Goal: Information Seeking & Learning: Learn about a topic

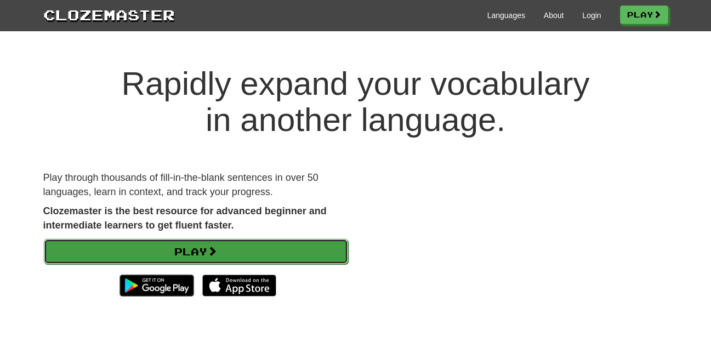
click at [236, 248] on link "Play" at bounding box center [196, 251] width 304 height 25
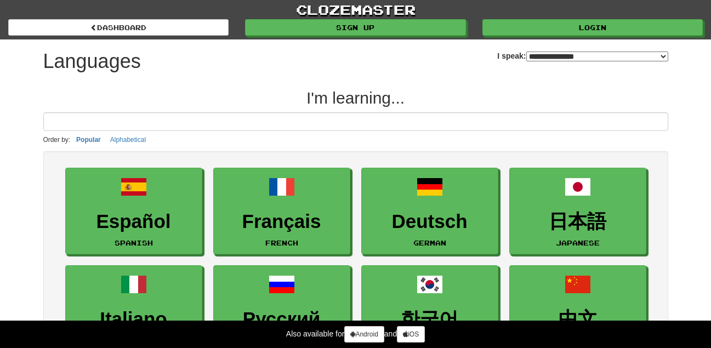
select select "*******"
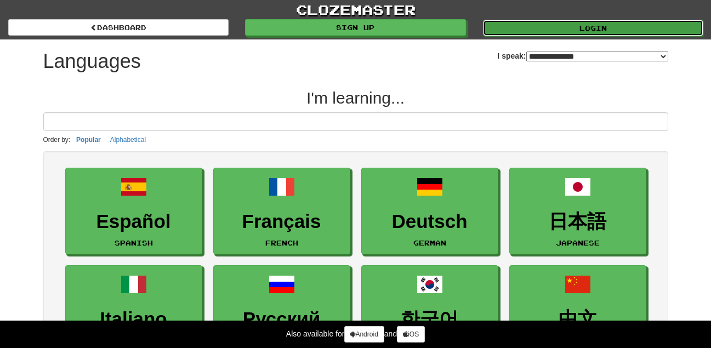
click at [559, 33] on link "Login" at bounding box center [593, 28] width 220 height 16
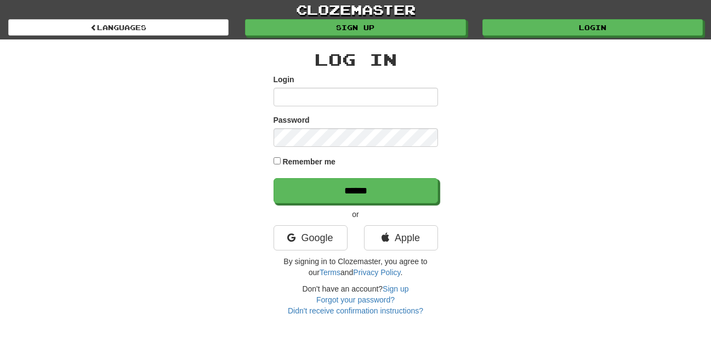
click at [349, 94] on input "Login" at bounding box center [355, 97] width 164 height 19
type input "**********"
click at [320, 229] on link "Google" at bounding box center [310, 237] width 74 height 25
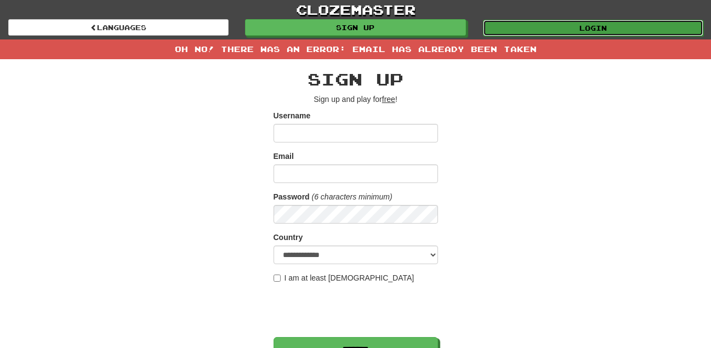
click at [520, 21] on link "Login" at bounding box center [593, 28] width 220 height 16
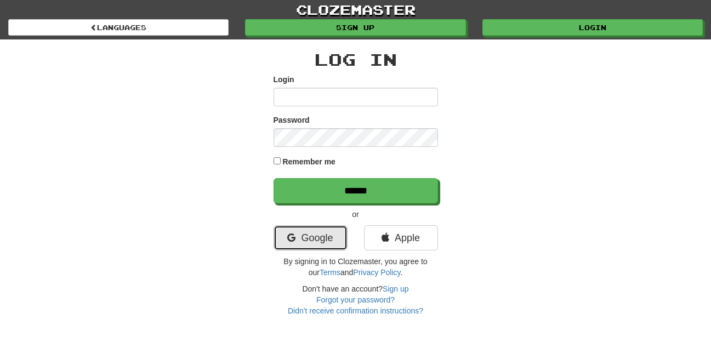
click at [319, 243] on link "Google" at bounding box center [310, 237] width 74 height 25
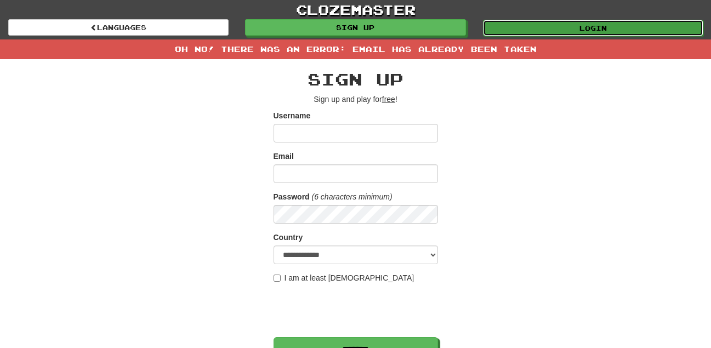
click at [502, 25] on link "Login" at bounding box center [593, 28] width 220 height 16
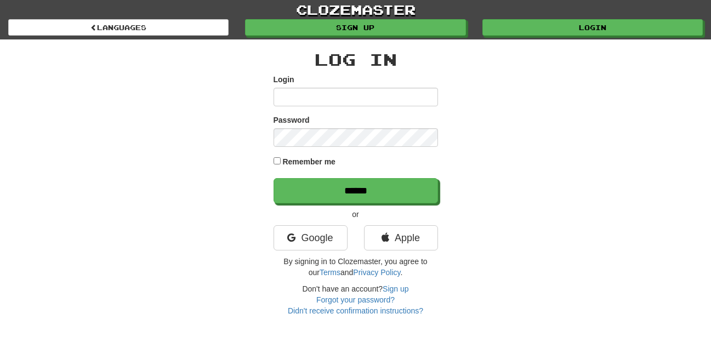
click at [386, 100] on input "Login" at bounding box center [355, 97] width 164 height 19
type input "**********"
click at [277, 156] on div "Remember me" at bounding box center [355, 162] width 164 height 15
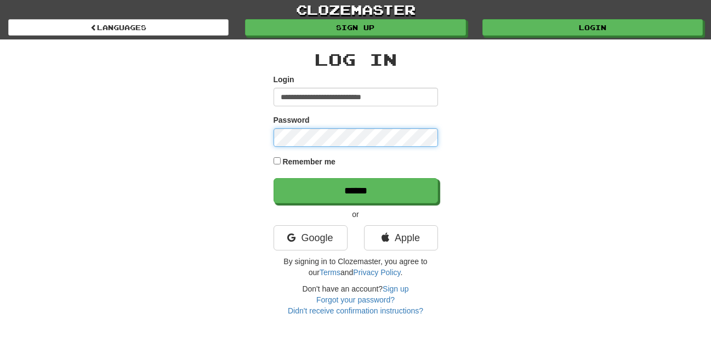
click at [273, 178] on input "******" at bounding box center [355, 190] width 164 height 25
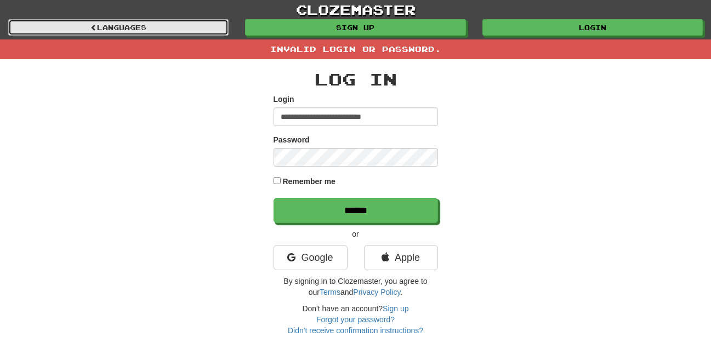
click at [149, 32] on link "Languages" at bounding box center [118, 27] width 220 height 16
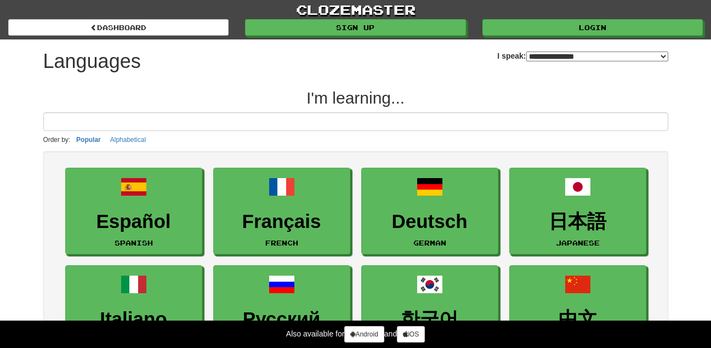
select select "*******"
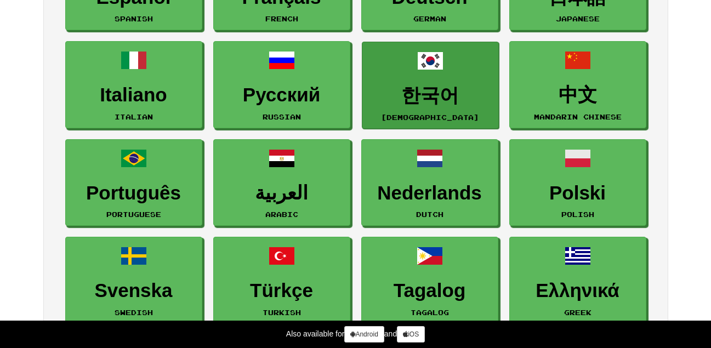
scroll to position [225, 0]
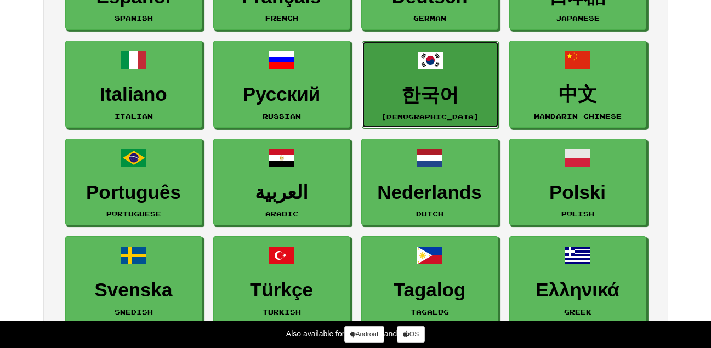
click at [455, 70] on link "한국어 Korean" at bounding box center [430, 84] width 137 height 87
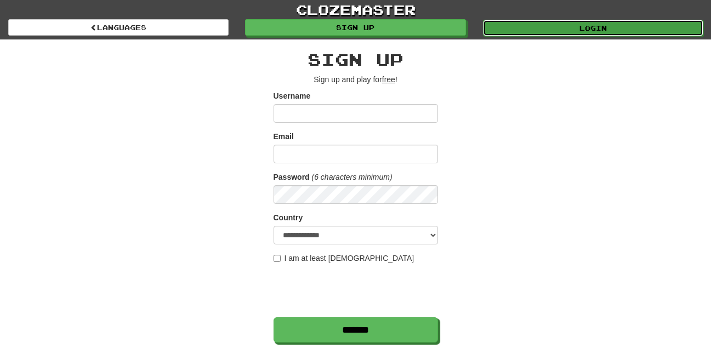
click at [540, 31] on link "Login" at bounding box center [593, 28] width 220 height 16
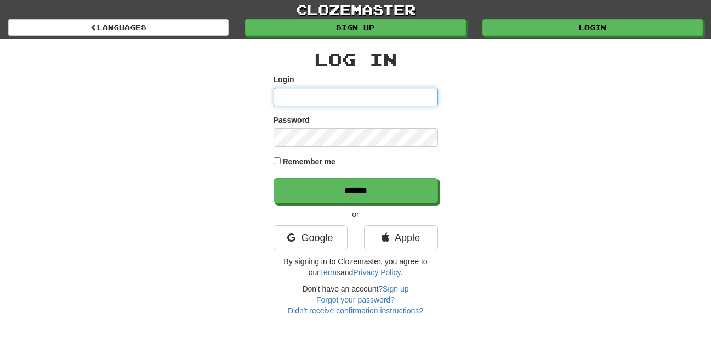
click at [397, 98] on input "Login" at bounding box center [355, 97] width 164 height 19
type input "**********"
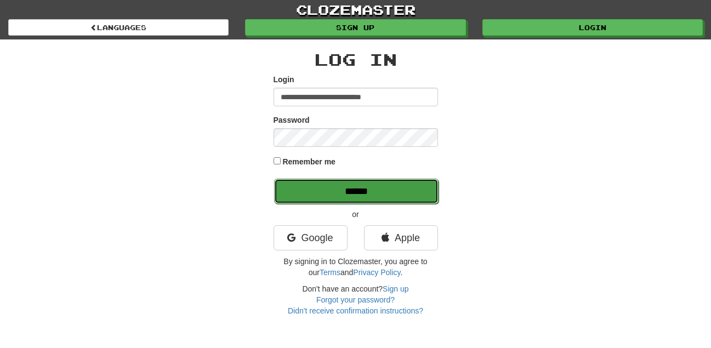
click at [374, 197] on input "******" at bounding box center [356, 191] width 164 height 25
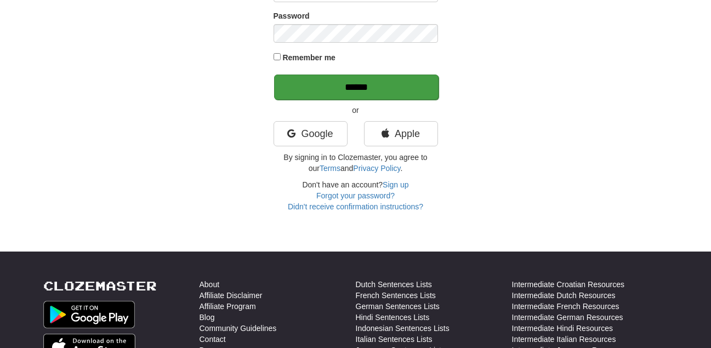
scroll to position [126, 0]
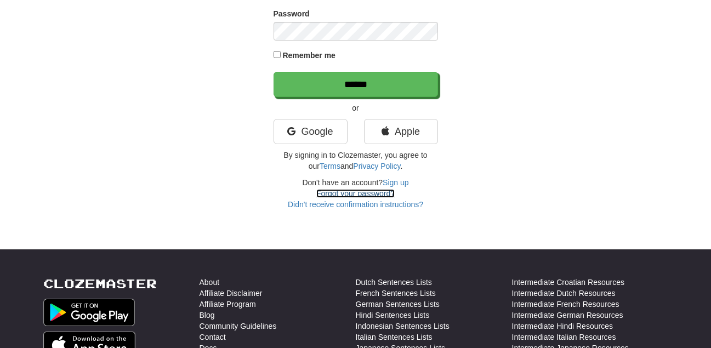
click at [347, 190] on link "Forgot your password?" at bounding box center [355, 193] width 78 height 9
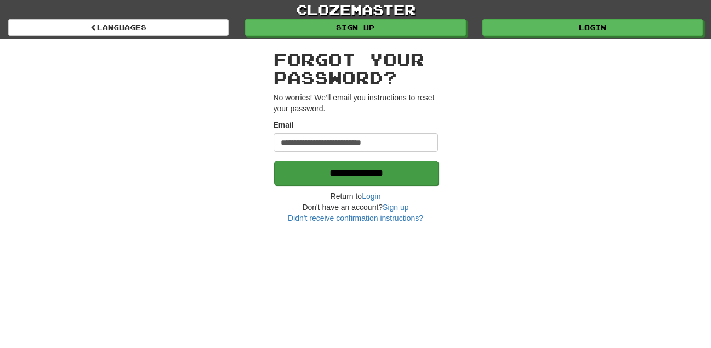
type input "**********"
click at [345, 172] on input "**********" at bounding box center [356, 173] width 164 height 25
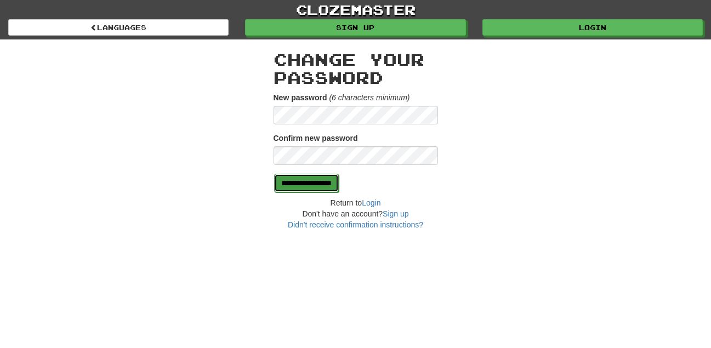
click at [316, 185] on input "**********" at bounding box center [306, 183] width 65 height 19
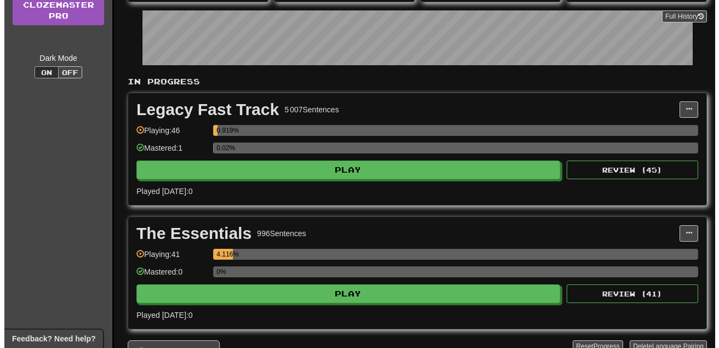
scroll to position [198, 0]
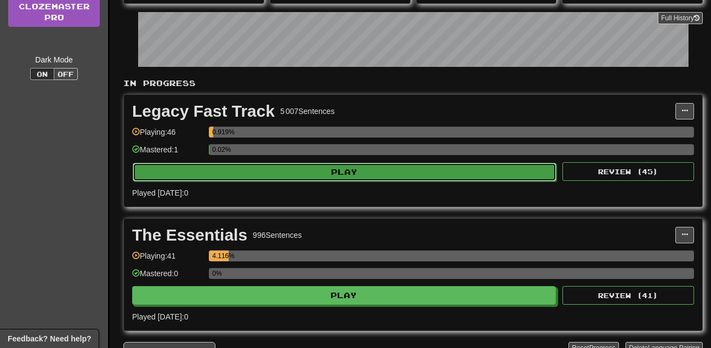
click at [295, 172] on button "Play" at bounding box center [345, 172] width 424 height 19
select select "**"
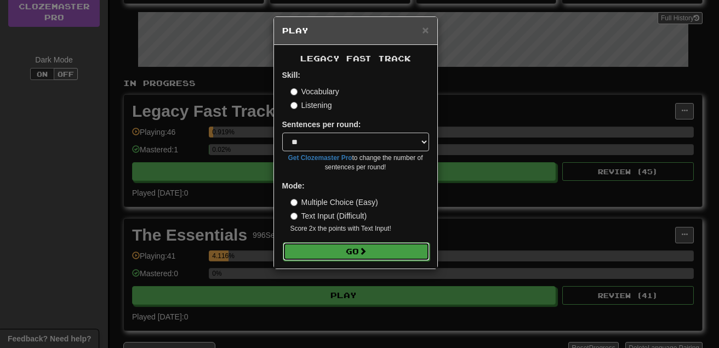
click at [350, 255] on button "Go" at bounding box center [356, 251] width 147 height 19
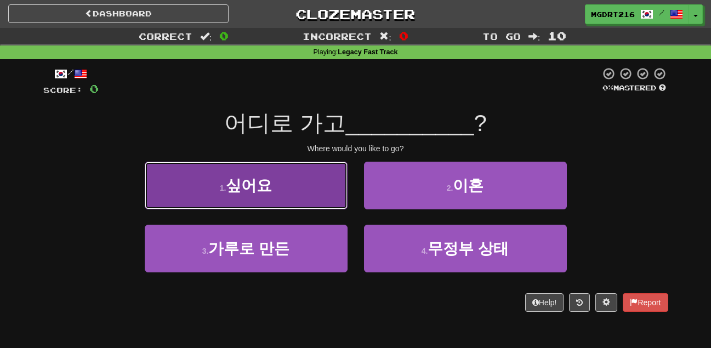
click at [240, 176] on button "1 . 싶어요" at bounding box center [246, 186] width 203 height 48
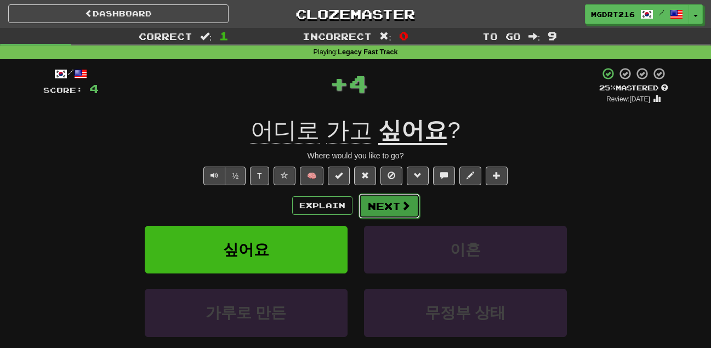
click at [384, 207] on button "Next" at bounding box center [388, 205] width 61 height 25
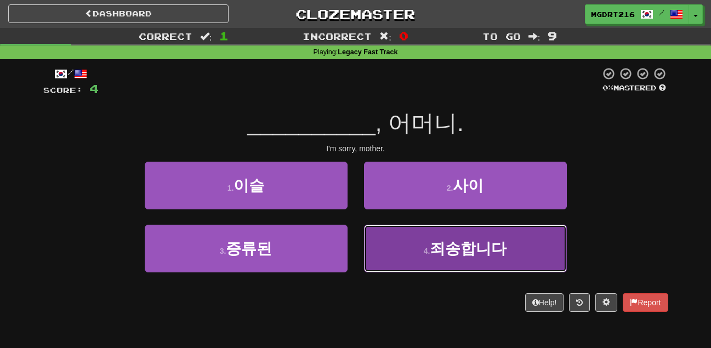
click at [430, 247] on small "4 ." at bounding box center [427, 251] width 7 height 9
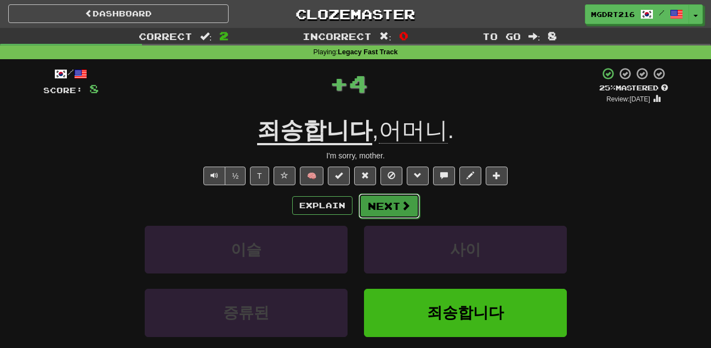
click at [391, 199] on button "Next" at bounding box center [388, 205] width 61 height 25
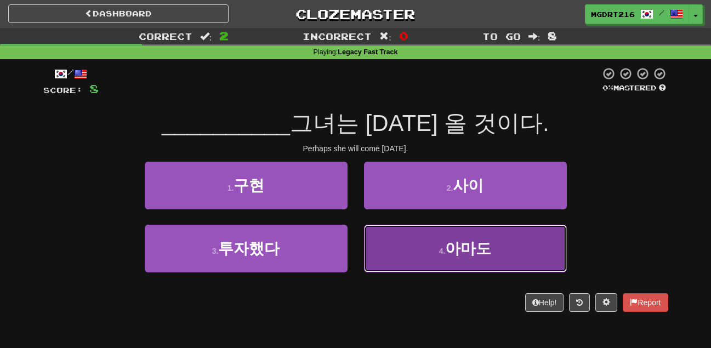
click at [444, 236] on button "4 . 아마도" at bounding box center [465, 249] width 203 height 48
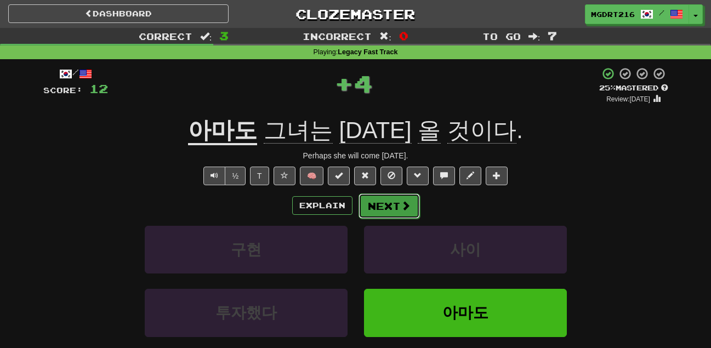
click at [389, 200] on button "Next" at bounding box center [388, 205] width 61 height 25
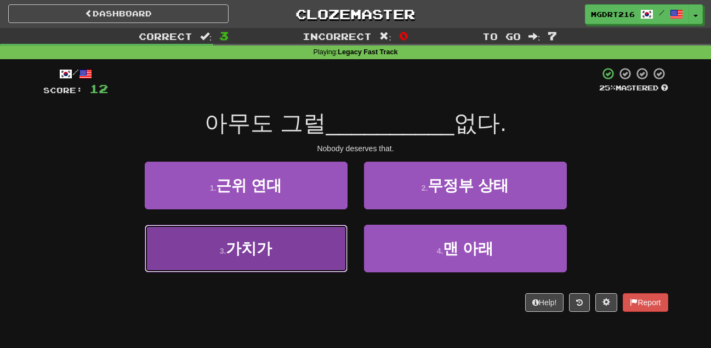
click at [316, 232] on button "3 . 가치가" at bounding box center [246, 249] width 203 height 48
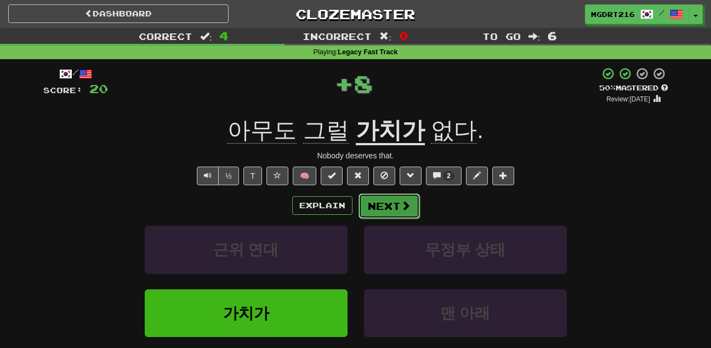
click at [377, 209] on button "Next" at bounding box center [388, 205] width 61 height 25
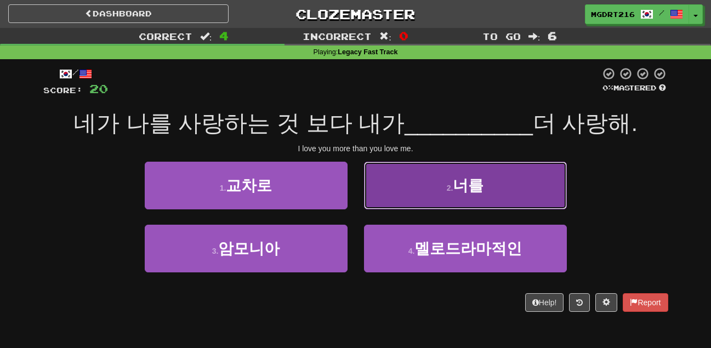
click at [435, 183] on button "2 . 너를" at bounding box center [465, 186] width 203 height 48
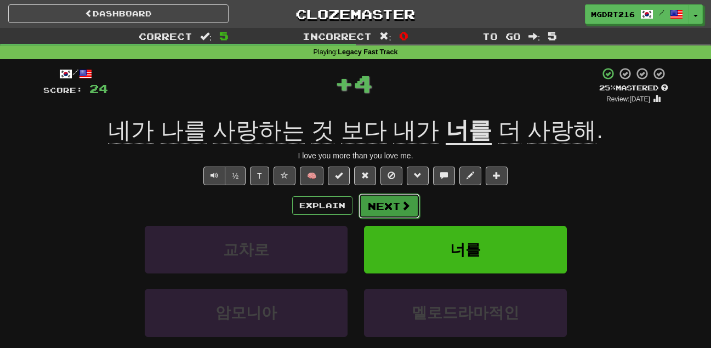
click at [381, 206] on button "Next" at bounding box center [388, 205] width 61 height 25
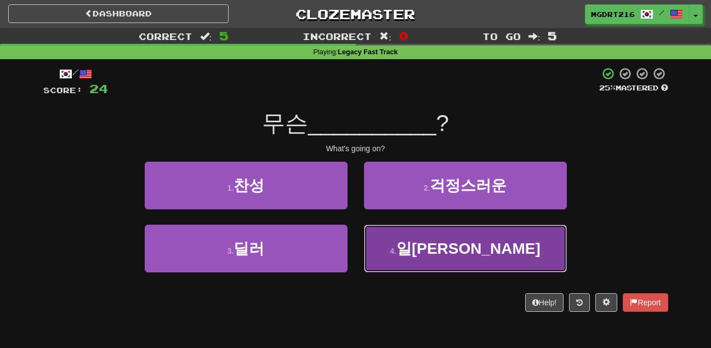
click at [402, 235] on button "4 . 일이야" at bounding box center [465, 249] width 203 height 48
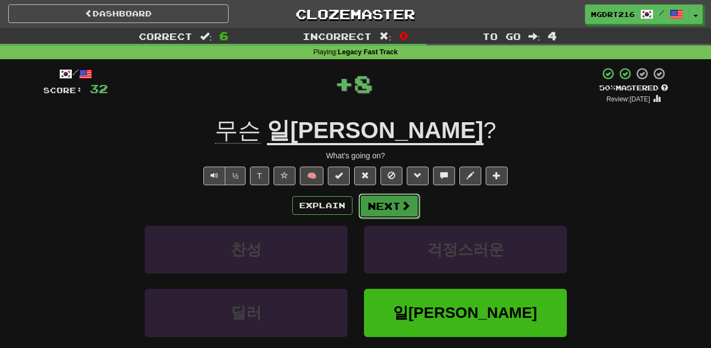
click at [389, 210] on button "Next" at bounding box center [388, 205] width 61 height 25
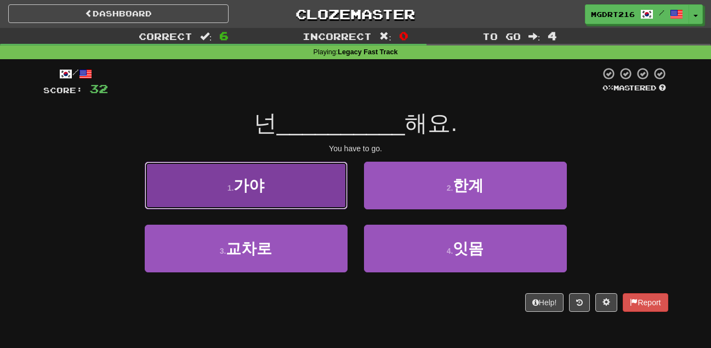
click at [314, 190] on button "1 . 가야" at bounding box center [246, 186] width 203 height 48
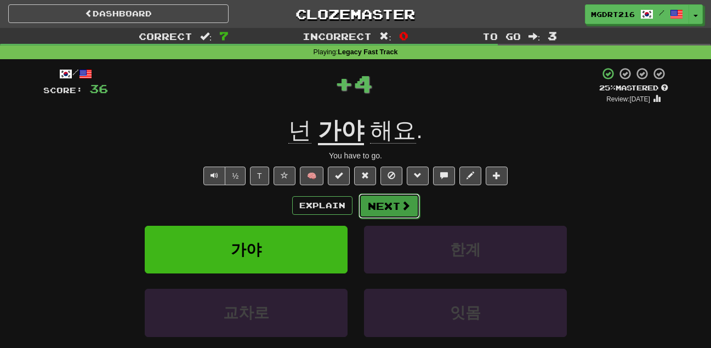
click at [377, 209] on button "Next" at bounding box center [388, 205] width 61 height 25
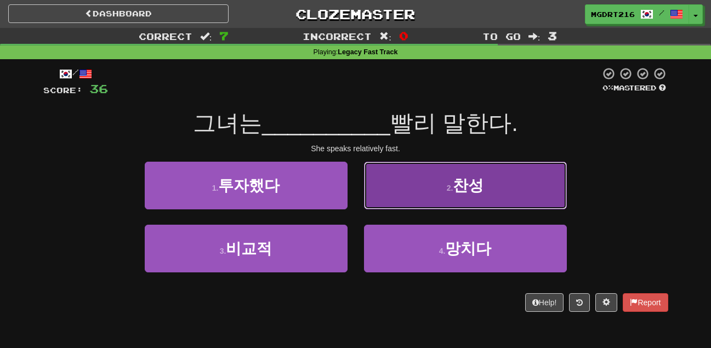
click at [400, 186] on button "2 . 찬성" at bounding box center [465, 186] width 203 height 48
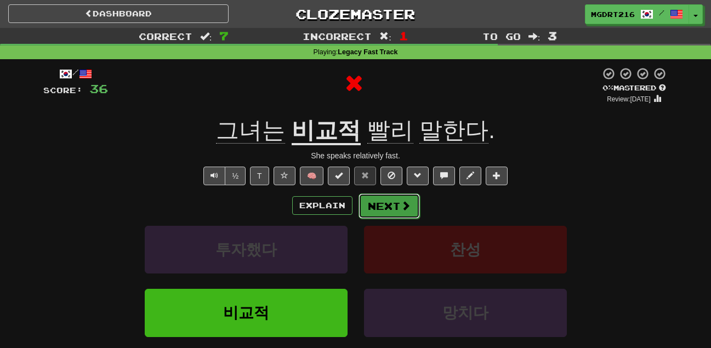
click at [389, 210] on button "Next" at bounding box center [388, 205] width 61 height 25
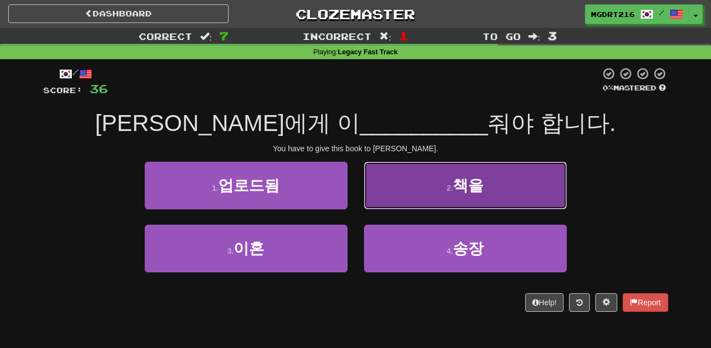
click at [472, 176] on button "2 . 책을" at bounding box center [465, 186] width 203 height 48
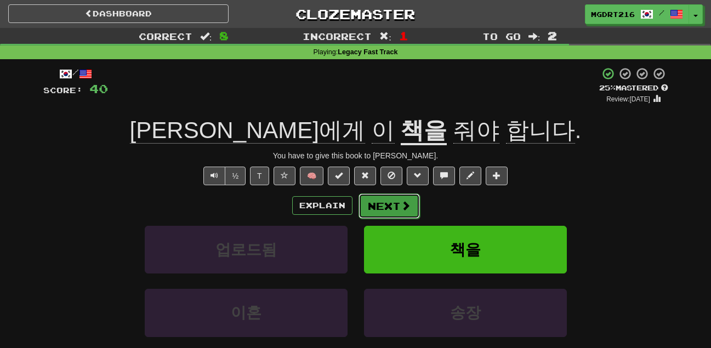
click at [396, 204] on button "Next" at bounding box center [388, 205] width 61 height 25
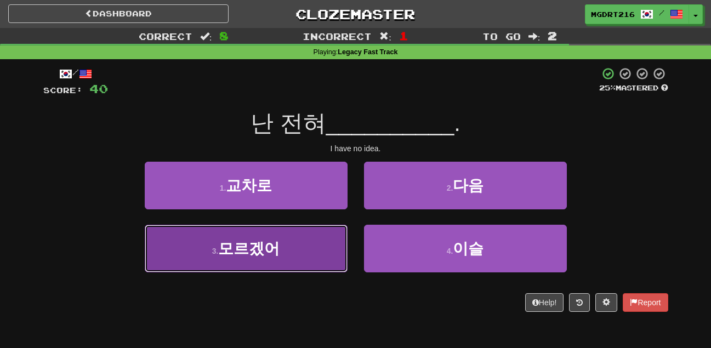
click at [299, 249] on button "3 . 모르겠어" at bounding box center [246, 249] width 203 height 48
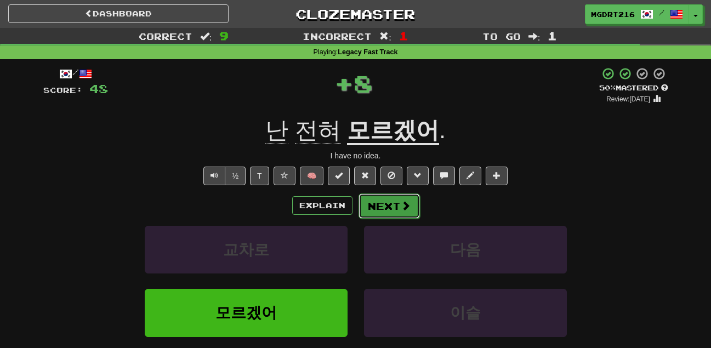
click at [392, 202] on button "Next" at bounding box center [388, 205] width 61 height 25
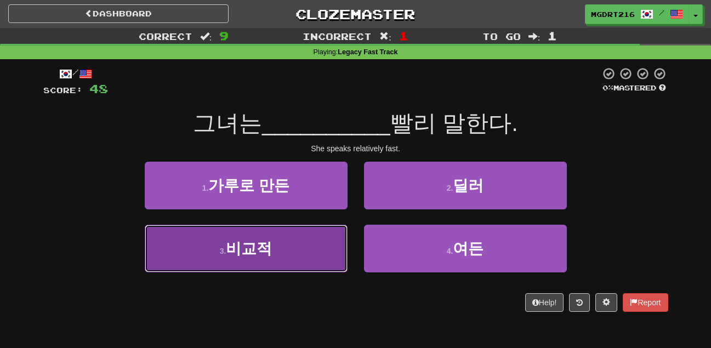
click at [246, 237] on button "3 . 비교적" at bounding box center [246, 249] width 203 height 48
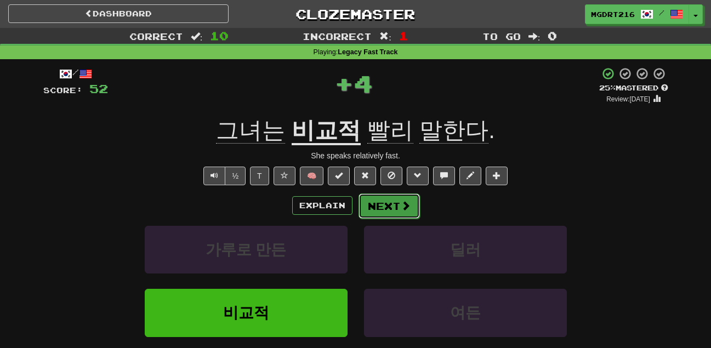
click at [375, 202] on button "Next" at bounding box center [388, 205] width 61 height 25
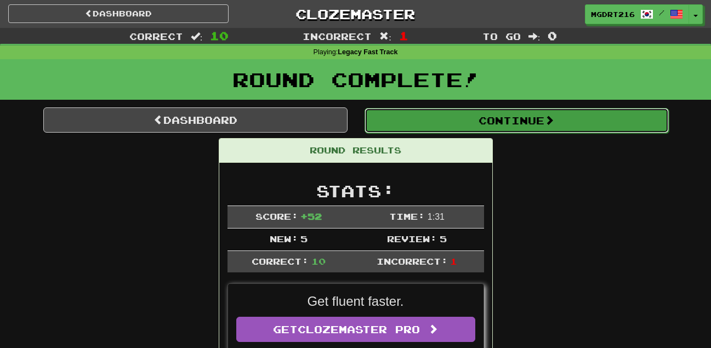
click at [441, 114] on button "Continue" at bounding box center [516, 120] width 304 height 25
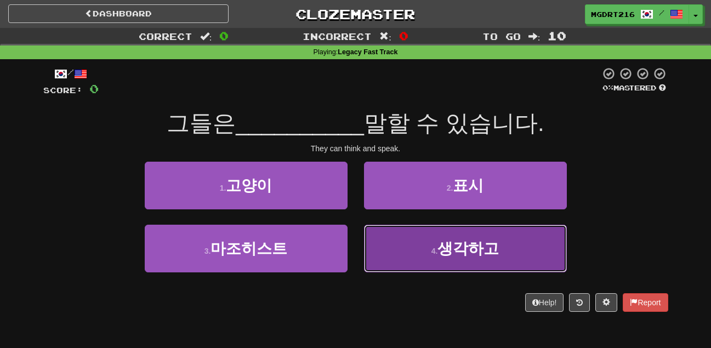
click at [461, 241] on span "생각하고" at bounding box center [467, 248] width 61 height 17
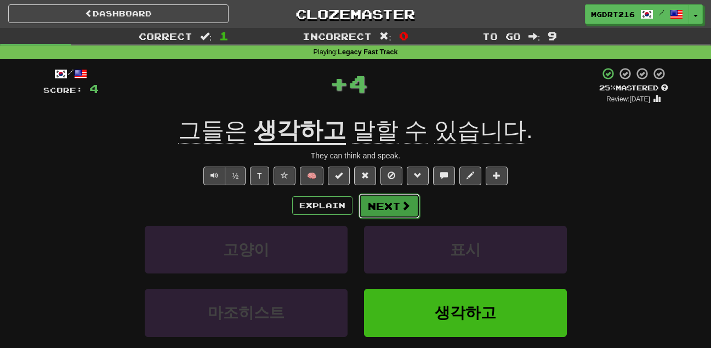
click at [375, 197] on button "Next" at bounding box center [388, 205] width 61 height 25
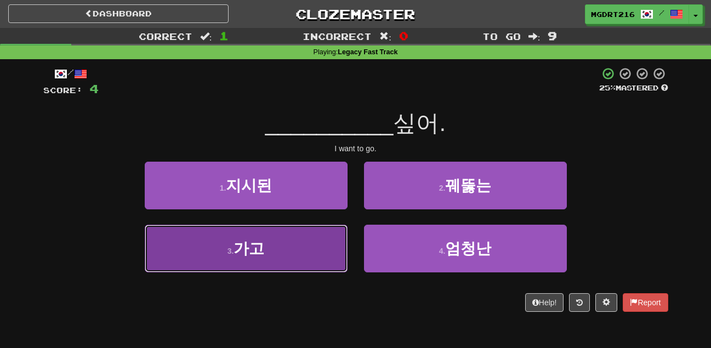
click at [273, 238] on button "3 . 가고" at bounding box center [246, 249] width 203 height 48
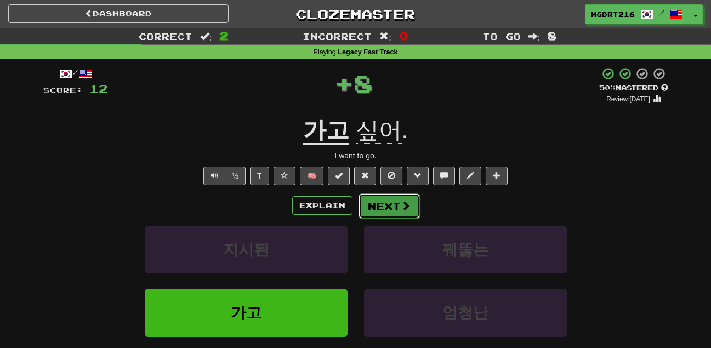
click at [371, 212] on button "Next" at bounding box center [388, 205] width 61 height 25
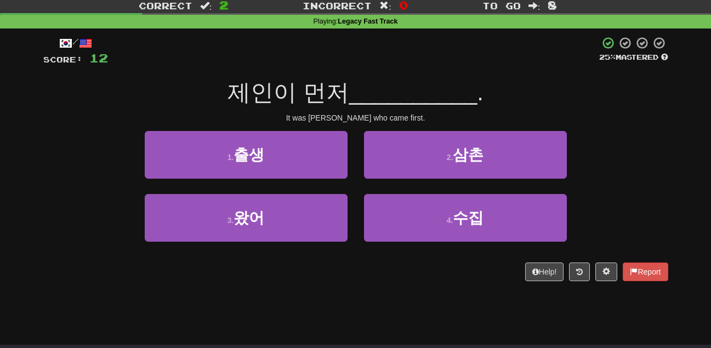
scroll to position [33, 0]
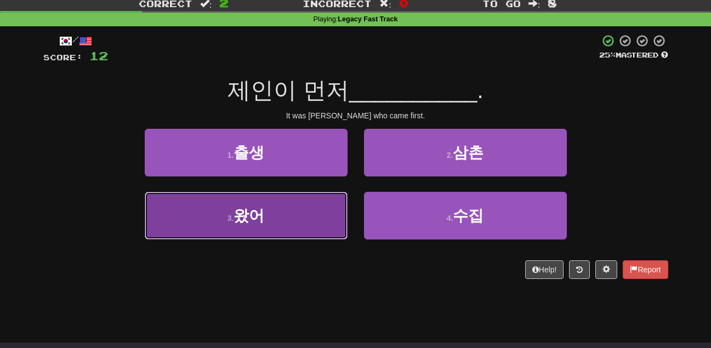
click at [327, 219] on button "3 . 왔어" at bounding box center [246, 216] width 203 height 48
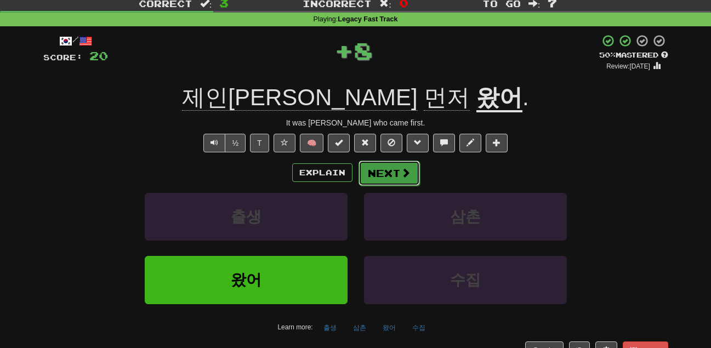
click at [374, 180] on button "Next" at bounding box center [388, 173] width 61 height 25
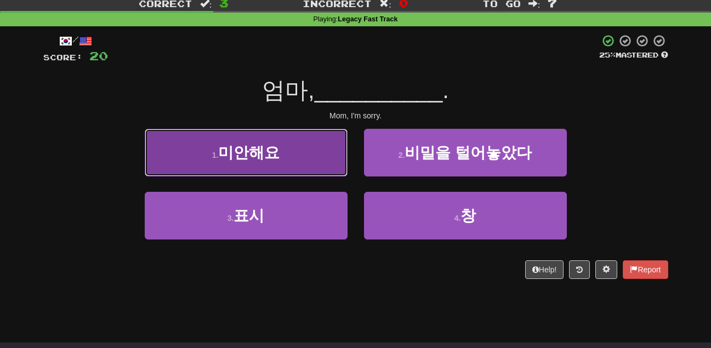
click at [331, 164] on button "1 . 미안해요" at bounding box center [246, 153] width 203 height 48
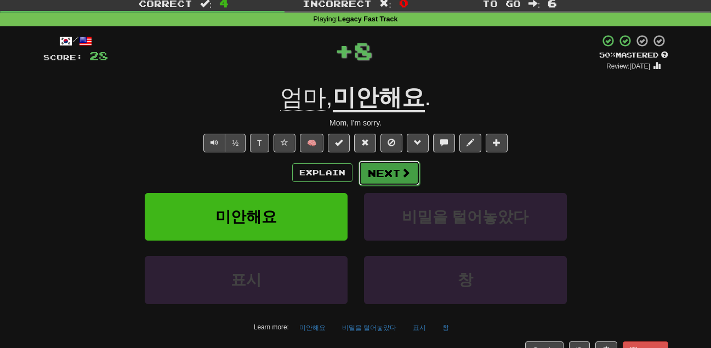
click at [392, 180] on button "Next" at bounding box center [388, 173] width 61 height 25
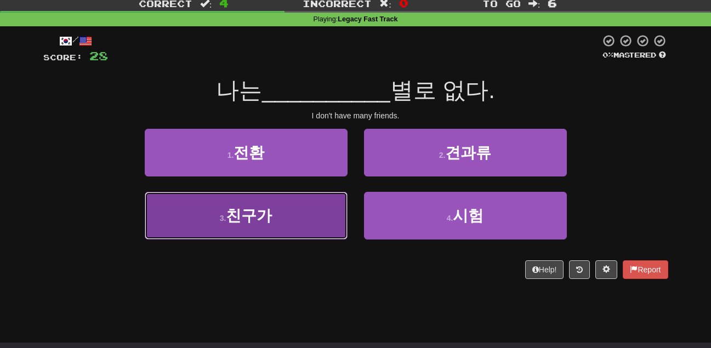
click at [311, 196] on button "3 . 친구가" at bounding box center [246, 216] width 203 height 48
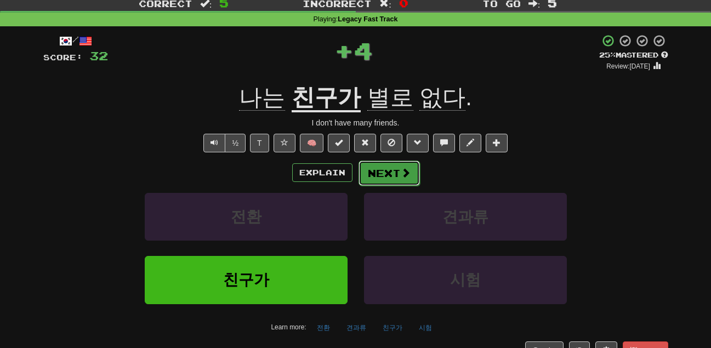
click at [381, 173] on button "Next" at bounding box center [388, 173] width 61 height 25
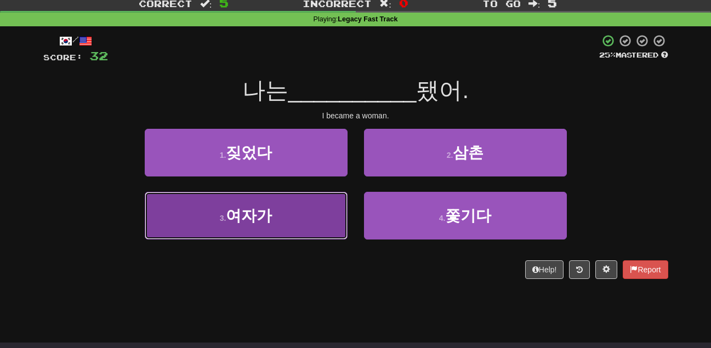
click at [304, 218] on button "3 . 여자가" at bounding box center [246, 216] width 203 height 48
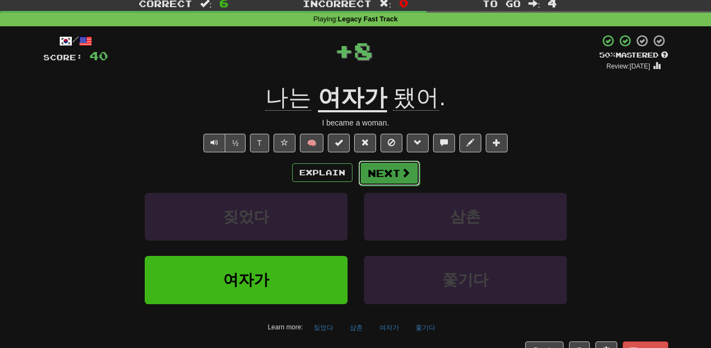
click at [366, 180] on button "Next" at bounding box center [388, 173] width 61 height 25
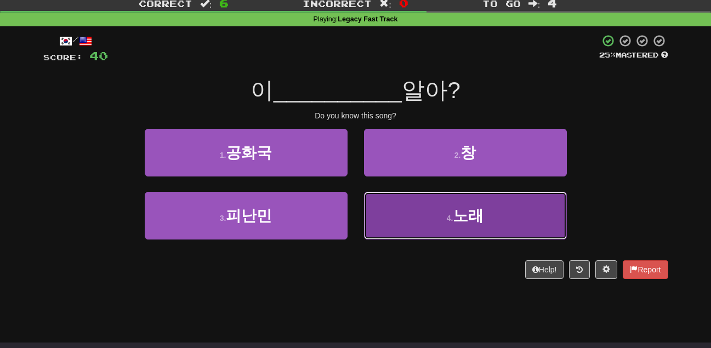
click at [436, 213] on button "4 . 노래" at bounding box center [465, 216] width 203 height 48
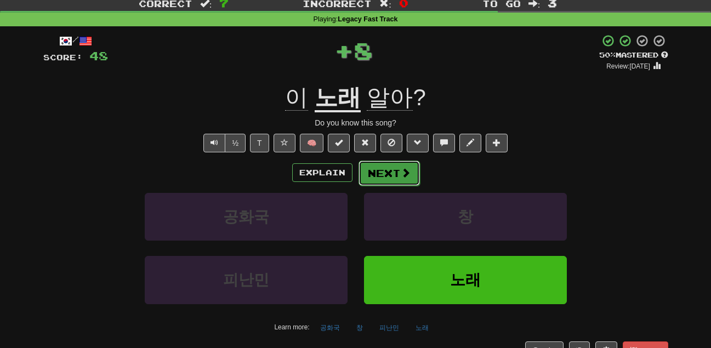
click at [394, 169] on button "Next" at bounding box center [388, 173] width 61 height 25
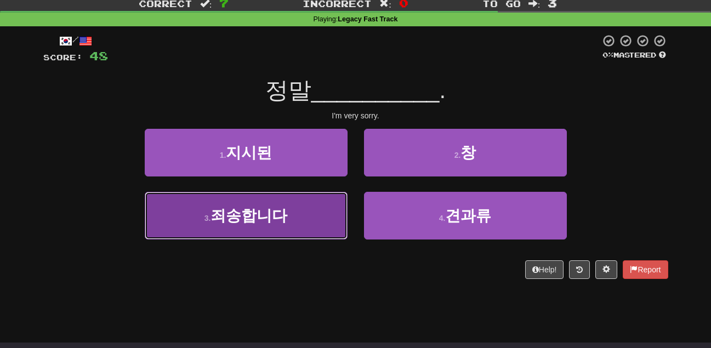
click at [294, 202] on button "3 . 죄송합니다" at bounding box center [246, 216] width 203 height 48
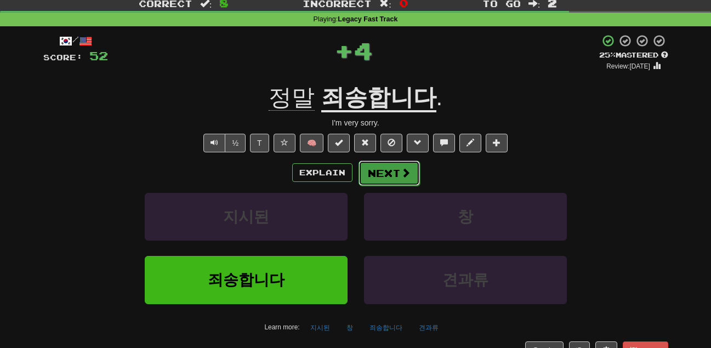
click at [374, 173] on button "Next" at bounding box center [388, 173] width 61 height 25
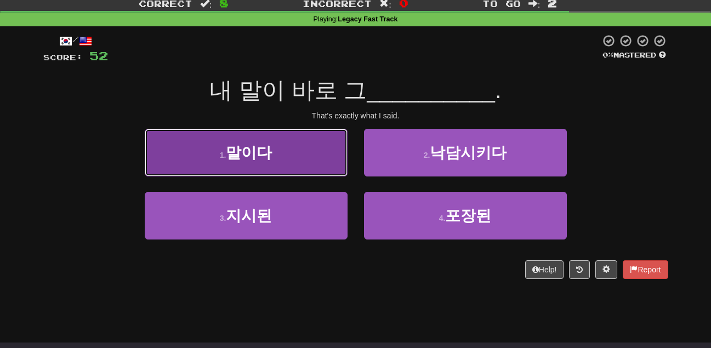
click at [296, 154] on button "1 . 말이다" at bounding box center [246, 153] width 203 height 48
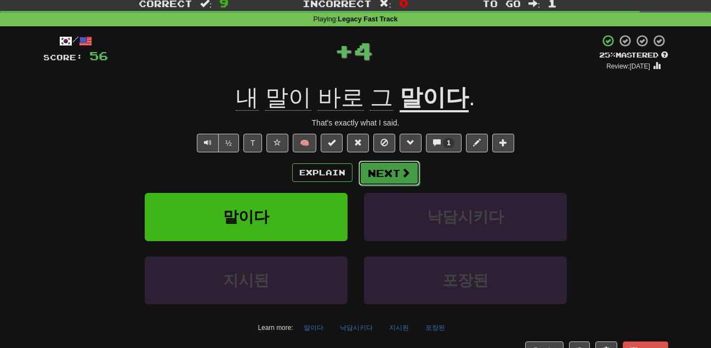
click at [376, 169] on button "Next" at bounding box center [388, 173] width 61 height 25
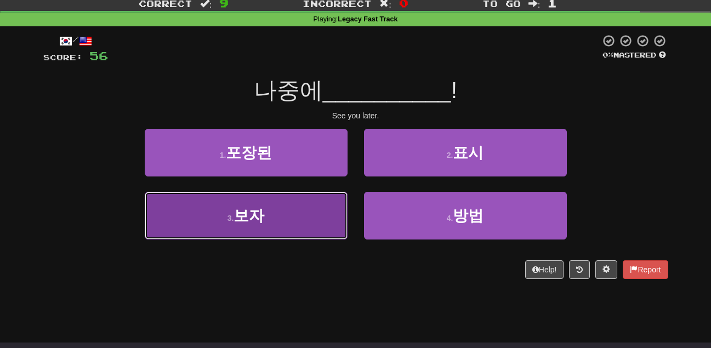
click at [287, 209] on button "3 . 보자" at bounding box center [246, 216] width 203 height 48
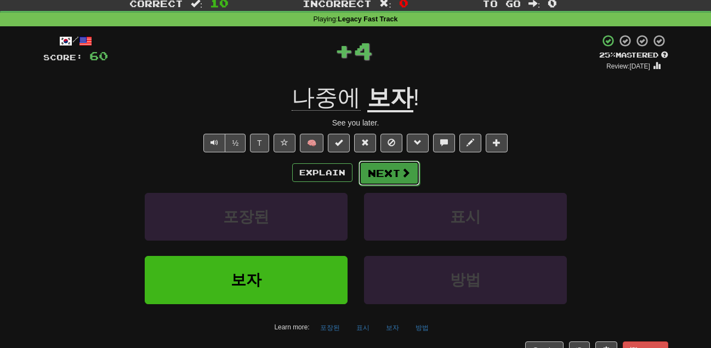
click at [391, 168] on button "Next" at bounding box center [388, 173] width 61 height 25
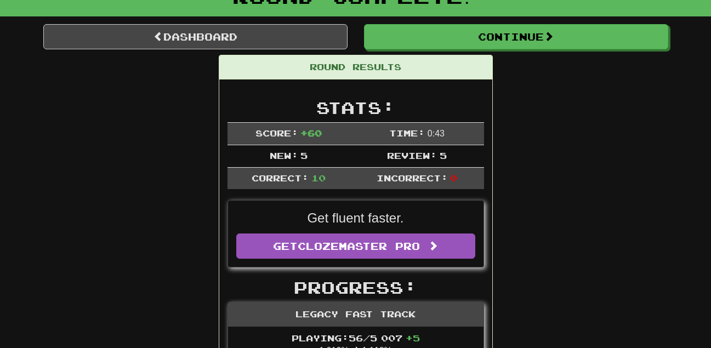
scroll to position [0, 0]
